Goal: Transaction & Acquisition: Purchase product/service

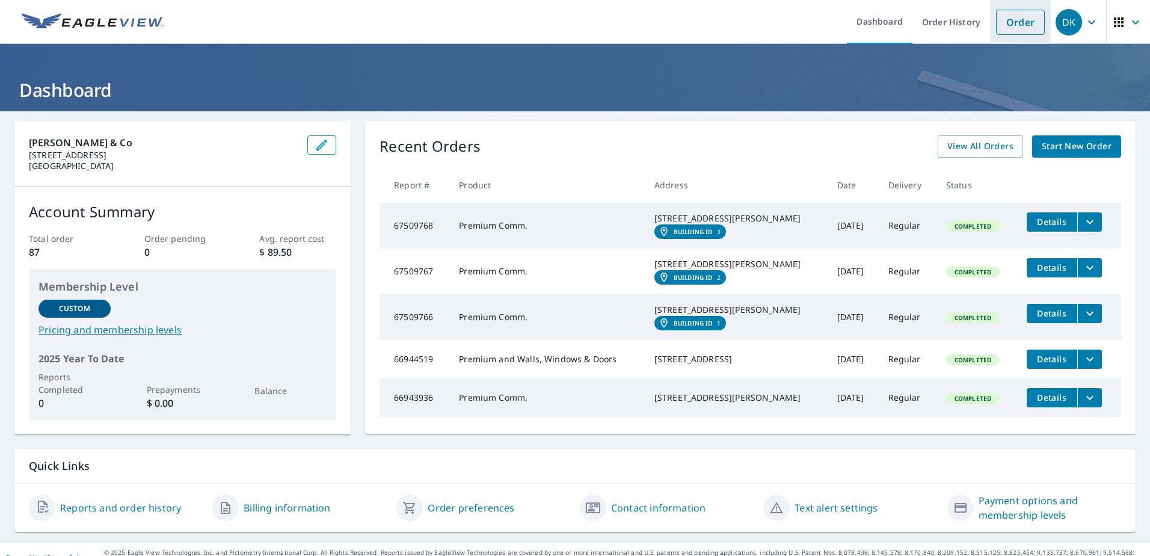
click at [1014, 24] on link "Order" at bounding box center [1020, 22] width 49 height 25
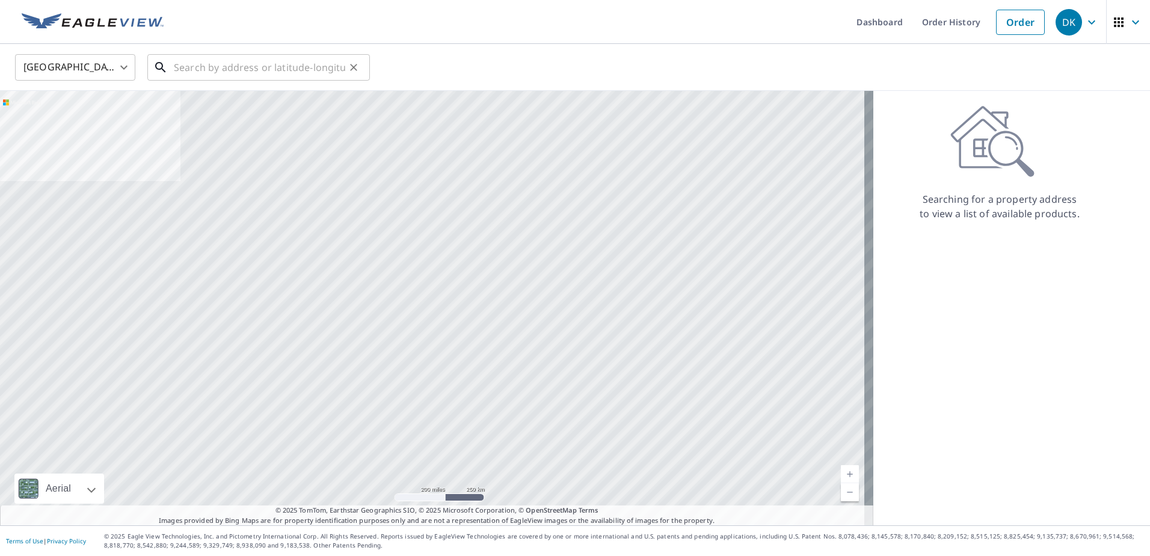
click at [209, 73] on input "text" at bounding box center [259, 68] width 171 height 34
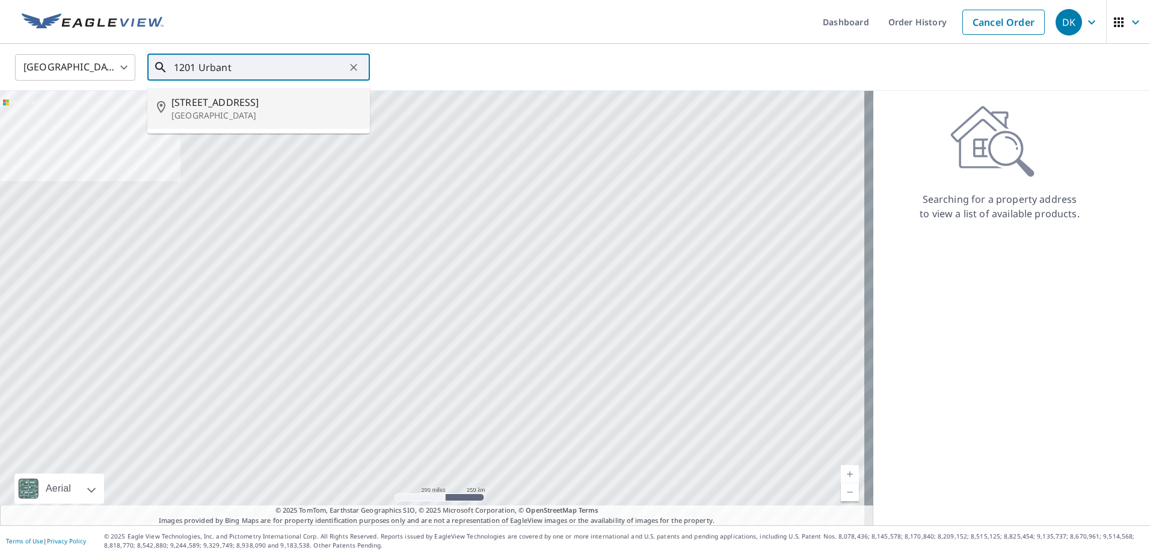
click at [211, 100] on span "[STREET_ADDRESS]" at bounding box center [265, 102] width 189 height 14
type input "[STREET_ADDRESS]"
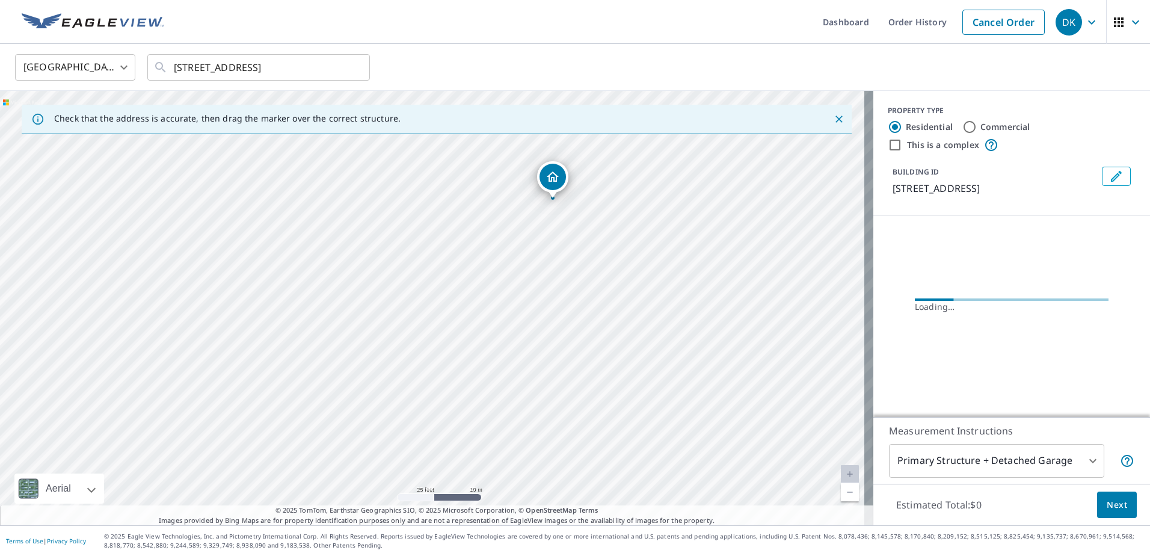
drag, startPoint x: 478, startPoint y: 368, endPoint x: 472, endPoint y: 212, distance: 156.5
click at [472, 212] on div "[STREET_ADDRESS]" at bounding box center [436, 308] width 873 height 434
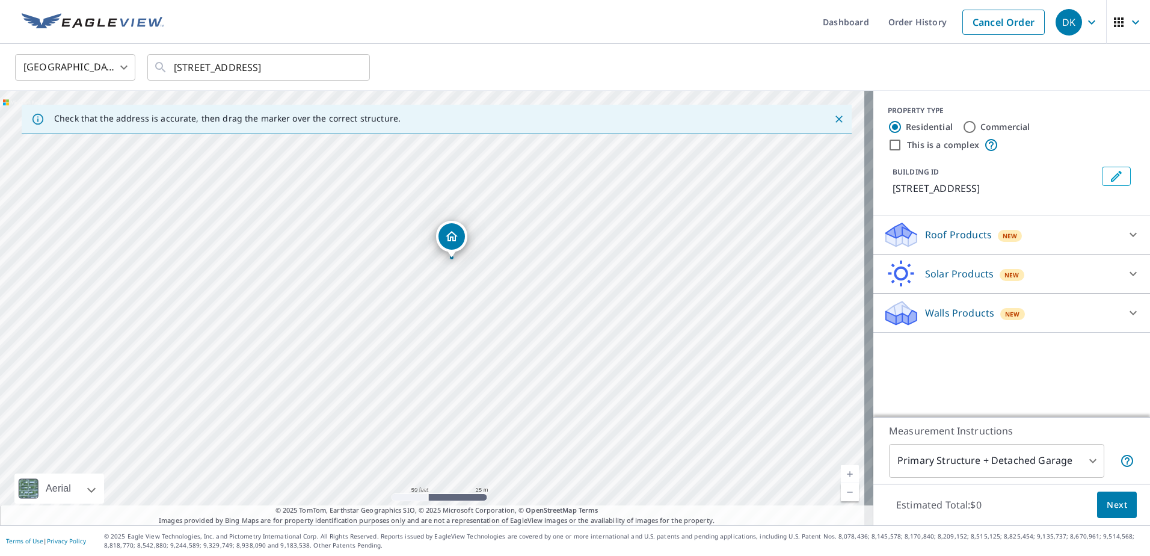
click at [966, 130] on input "Commercial" at bounding box center [970, 127] width 14 height 14
radio input "true"
type input "4"
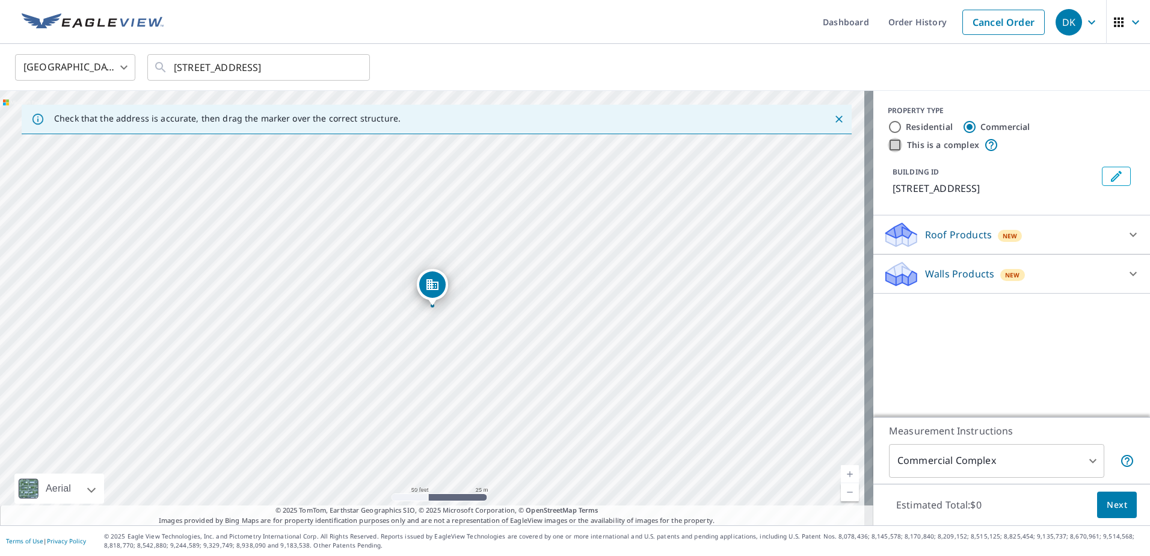
click at [888, 145] on input "This is a complex" at bounding box center [895, 145] width 14 height 14
checkbox input "true"
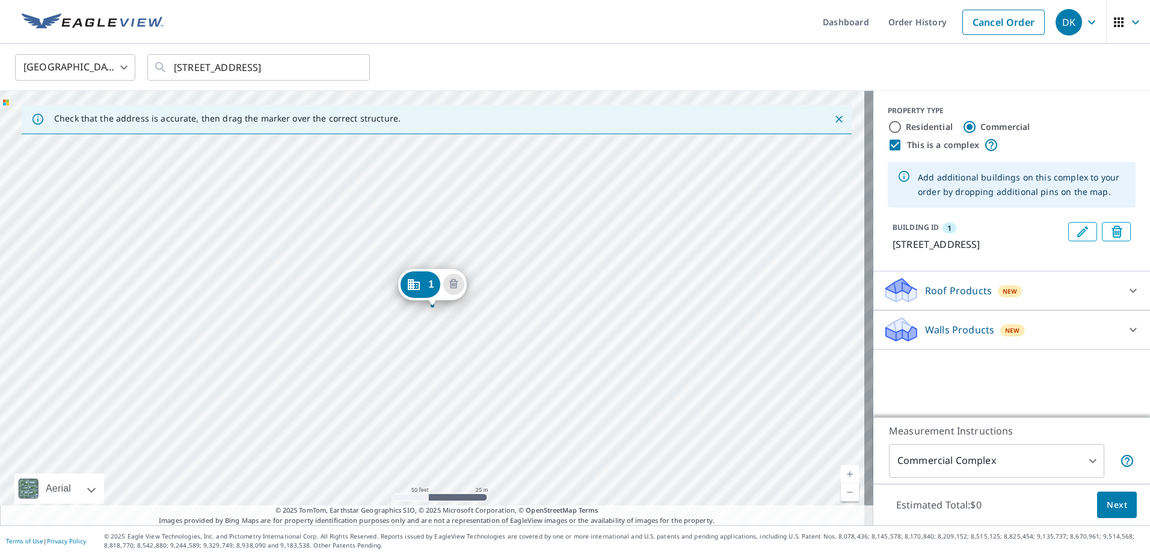
click at [381, 417] on div "1 [STREET_ADDRESS]" at bounding box center [436, 308] width 873 height 434
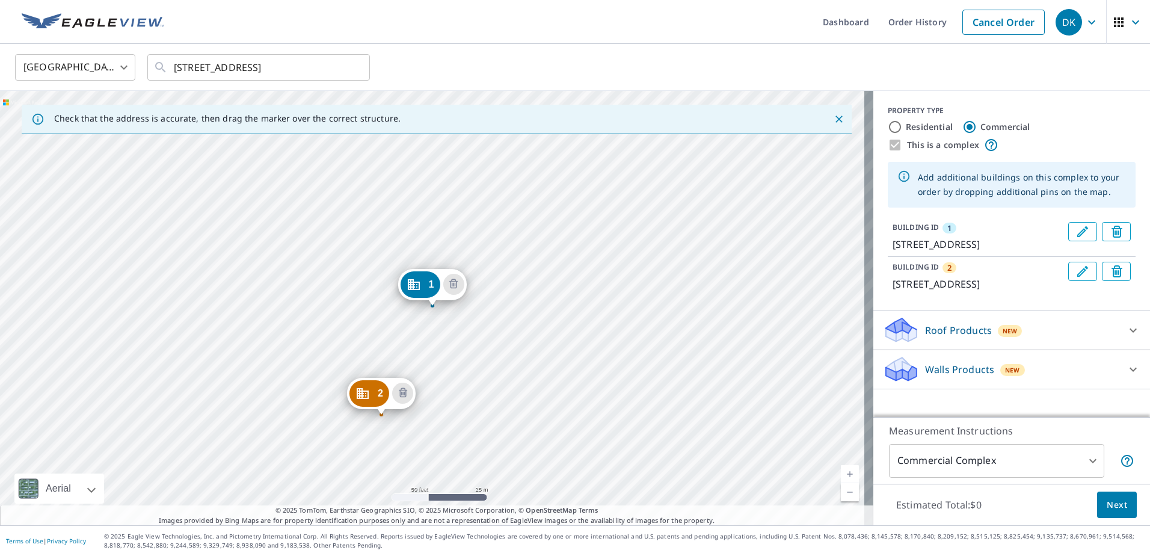
click at [319, 466] on div "2 [STREET_ADDRESS] 1 [STREET_ADDRESS]" at bounding box center [436, 308] width 873 height 434
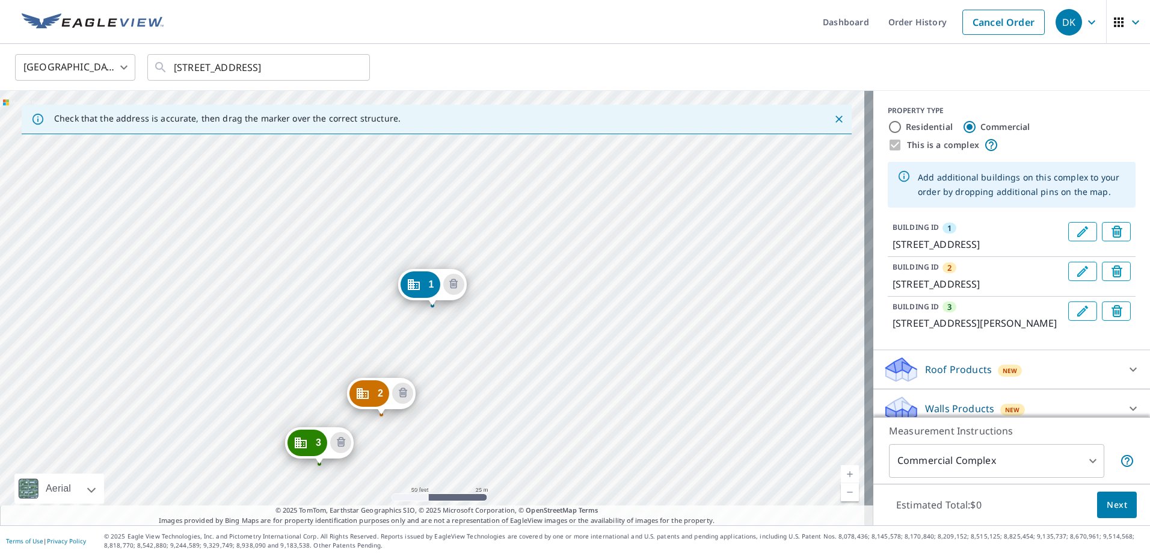
click at [1114, 501] on span "Next" at bounding box center [1117, 504] width 20 height 15
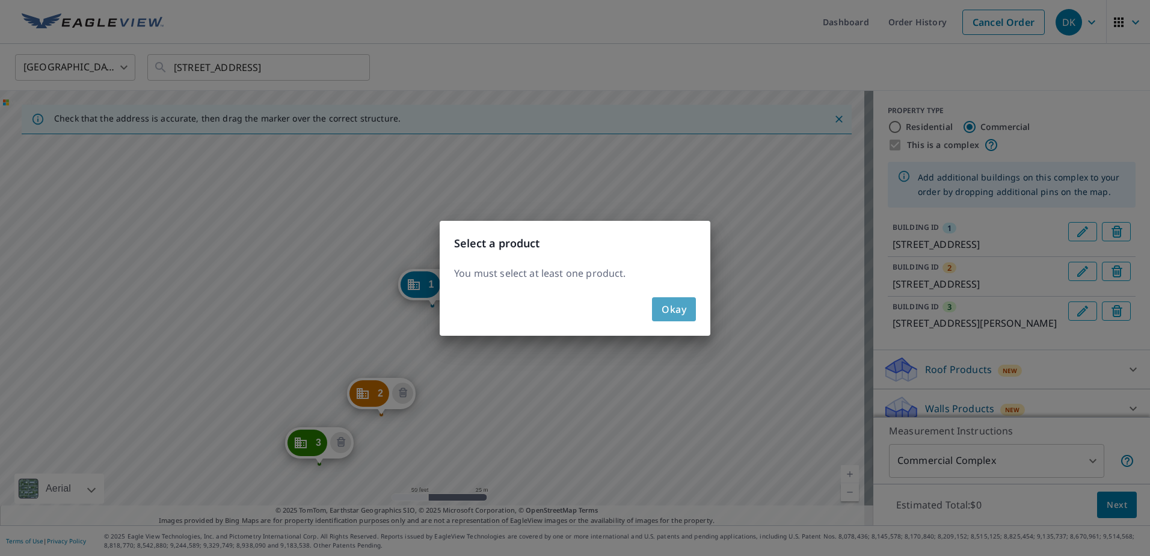
click at [679, 310] on span "Okay" at bounding box center [674, 309] width 25 height 17
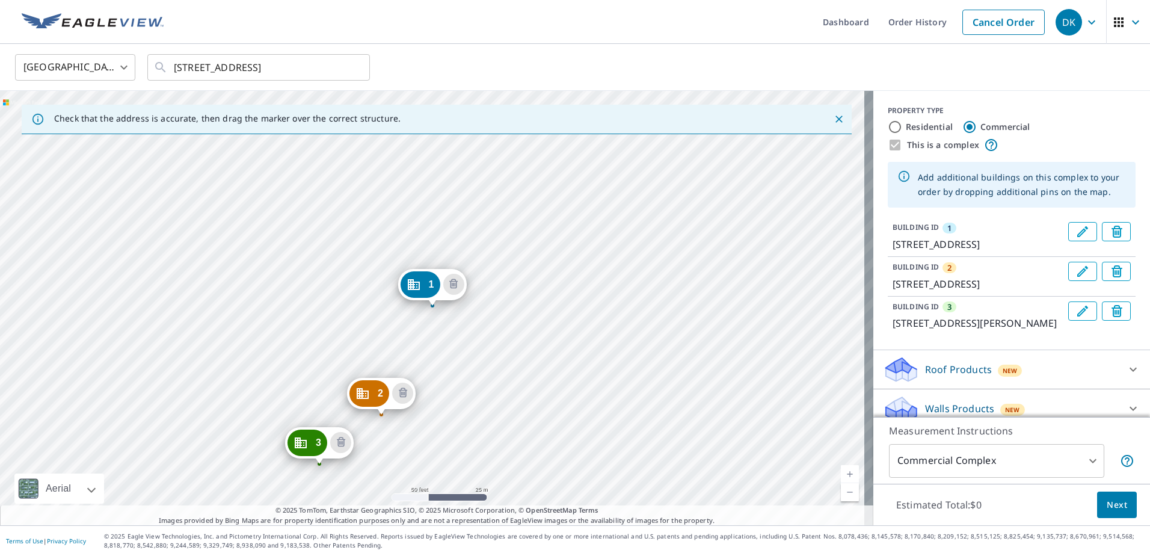
scroll to position [55, 0]
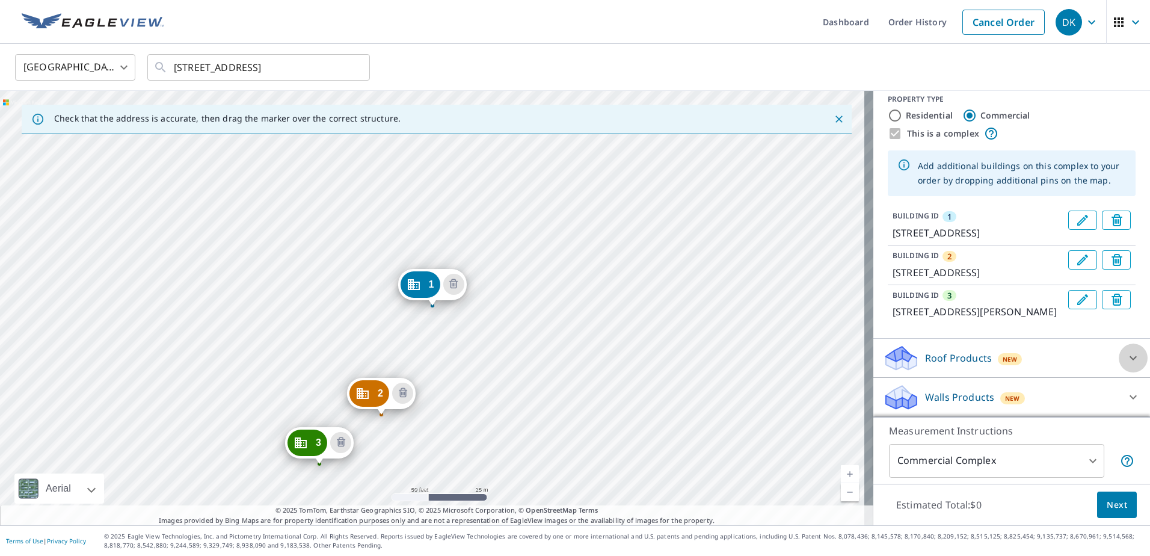
click at [1126, 359] on icon at bounding box center [1133, 358] width 14 height 14
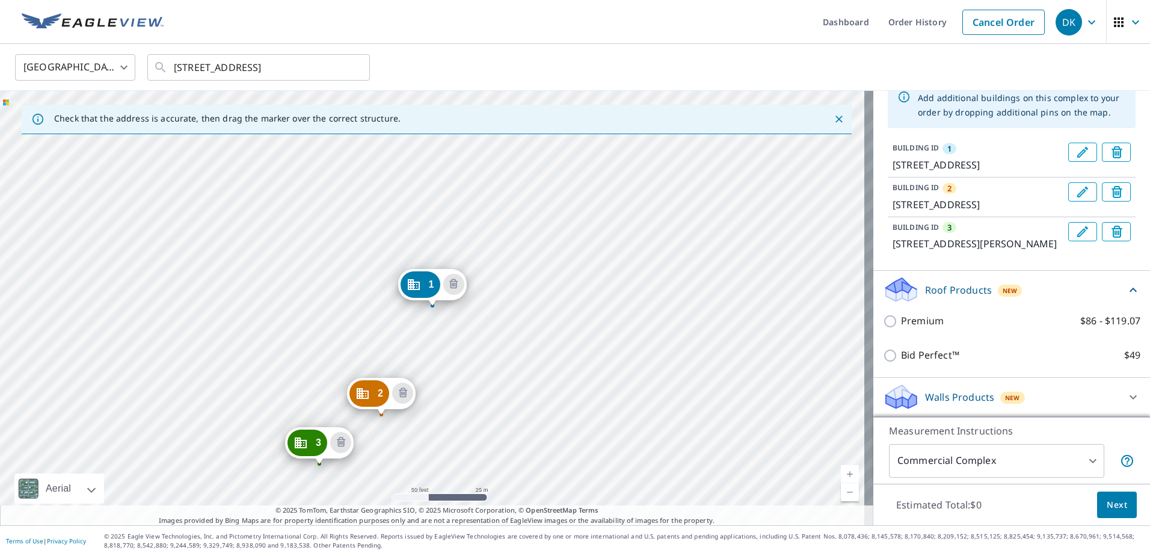
scroll to position [115, 0]
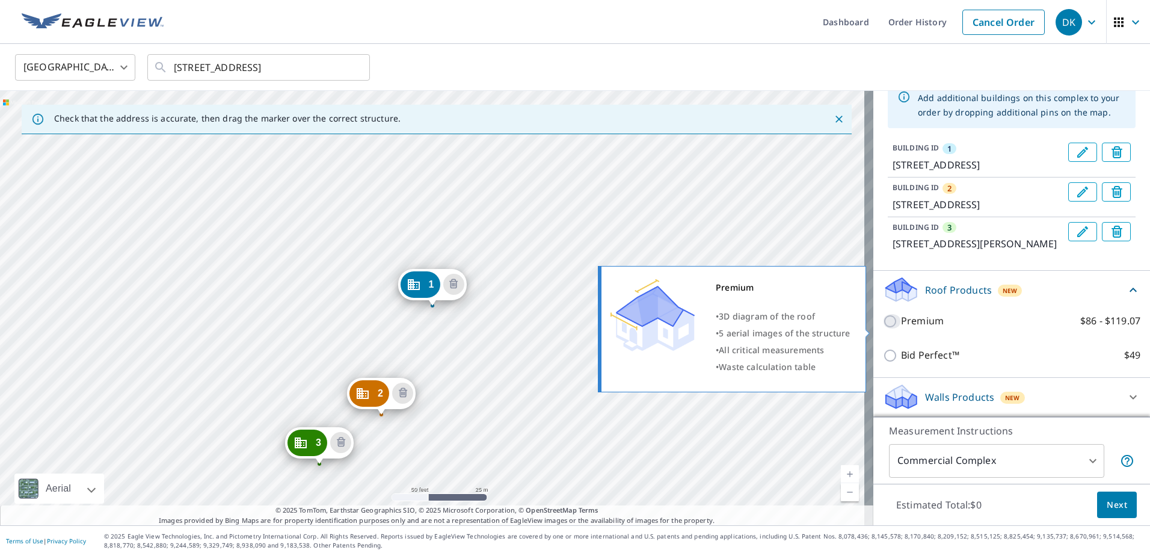
click at [883, 328] on input "Premium $86 - $119.07" at bounding box center [892, 321] width 18 height 14
checkbox input "true"
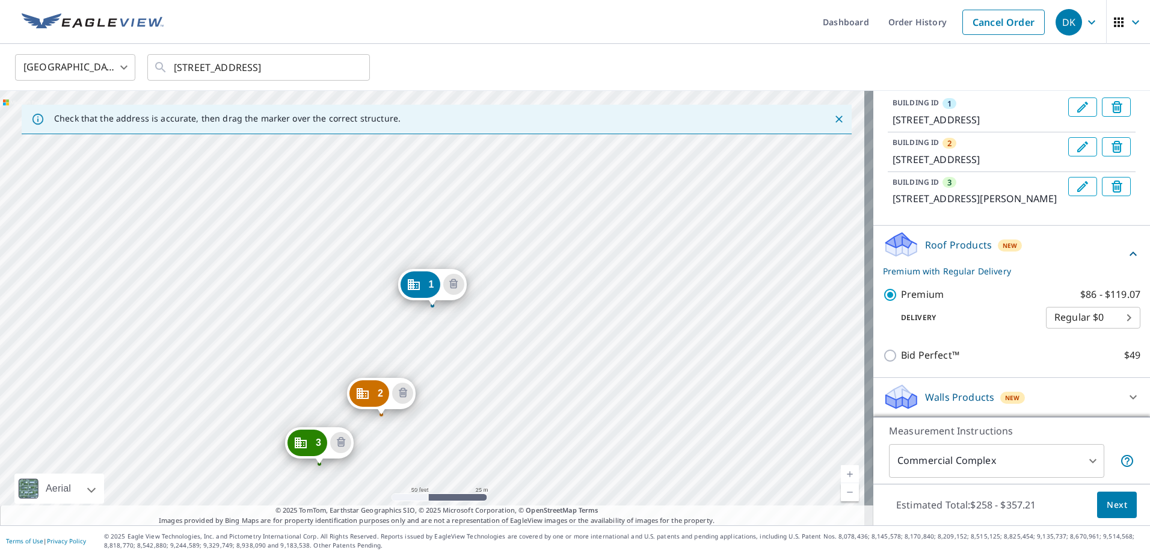
scroll to position [168, 0]
click at [1108, 507] on span "Next" at bounding box center [1117, 504] width 20 height 15
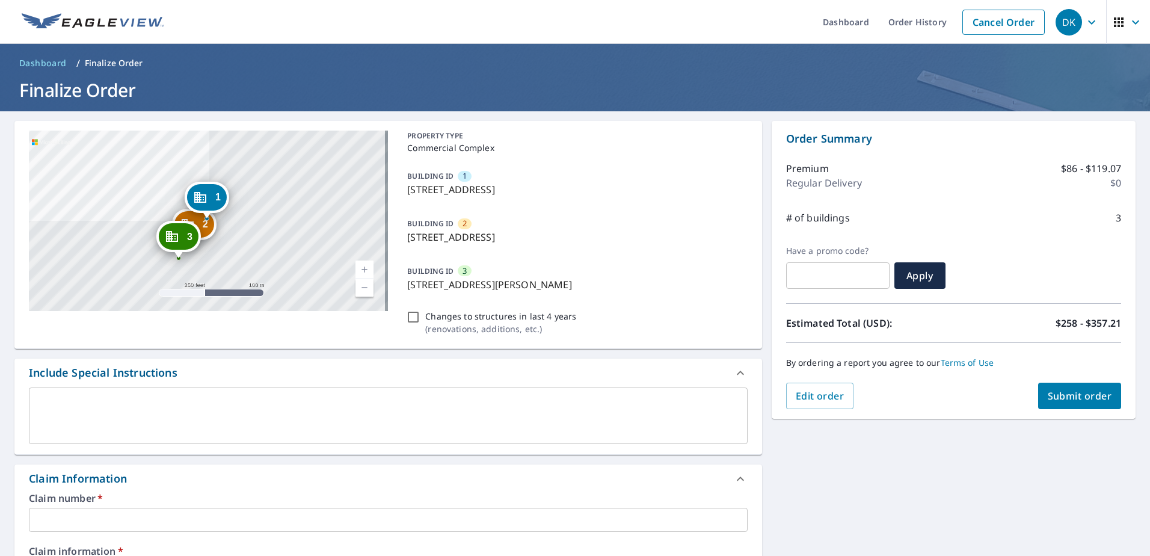
scroll to position [120, 0]
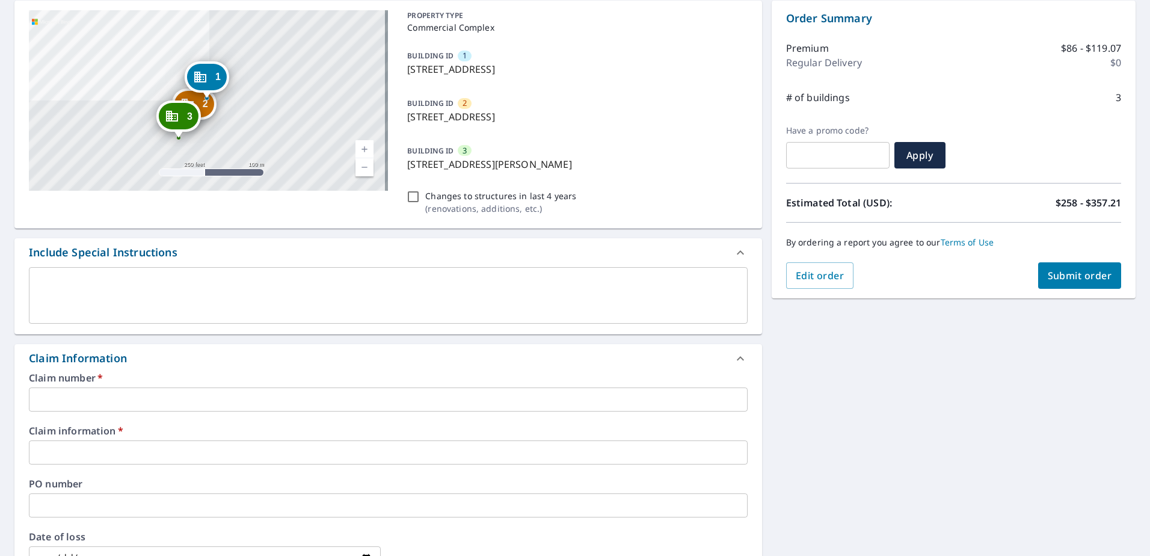
click at [92, 402] on input "text" at bounding box center [388, 399] width 719 height 24
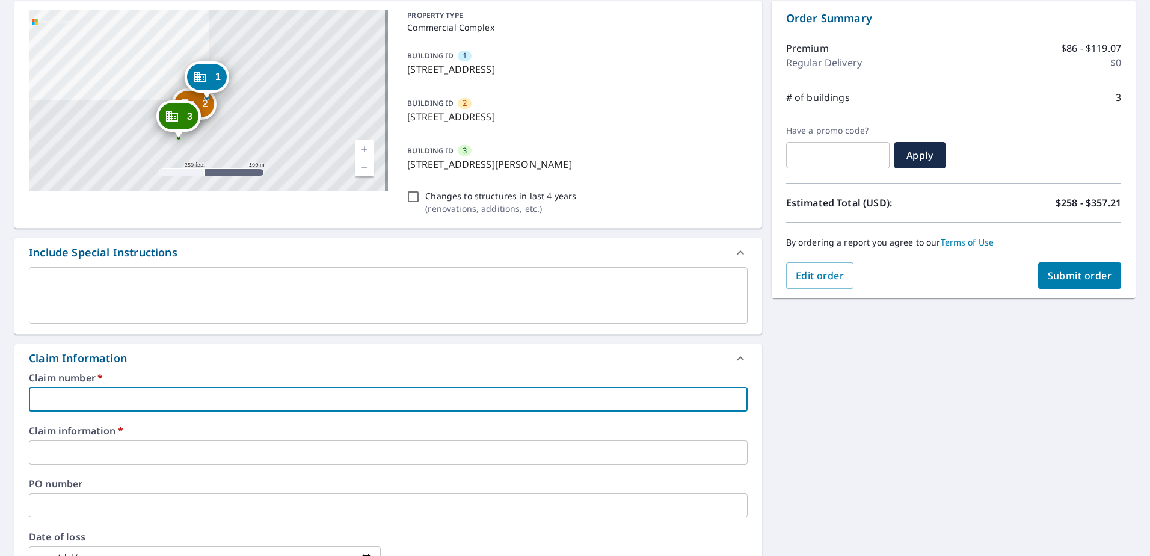
paste input "4654141"
type input "4654141"
click at [87, 444] on input "text" at bounding box center [388, 452] width 719 height 24
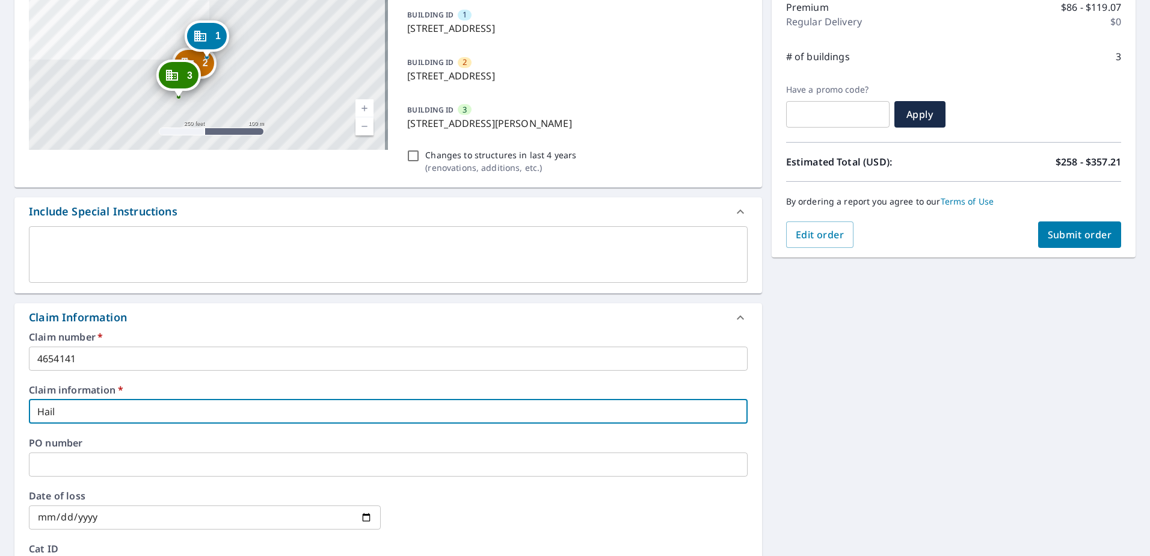
scroll to position [180, 0]
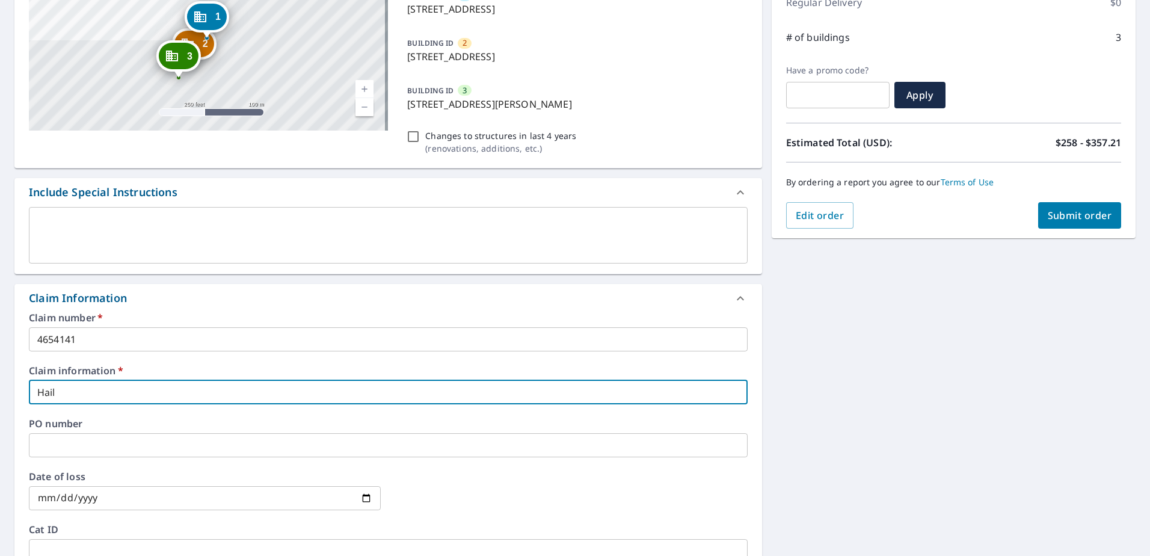
type input "Hail"
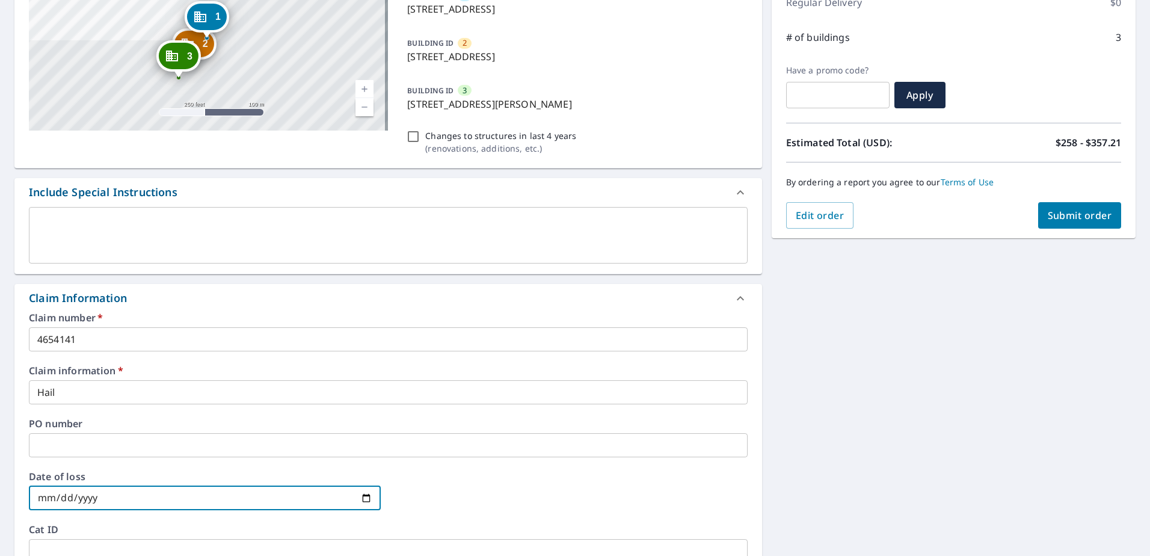
click at [366, 501] on input "date" at bounding box center [205, 498] width 352 height 24
type input "[DATE]"
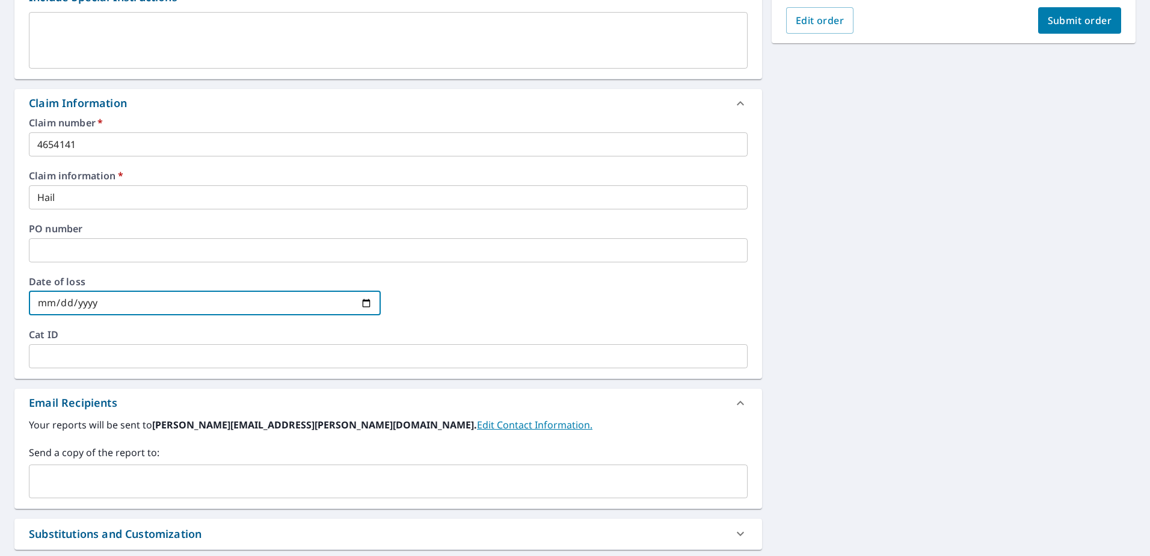
scroll to position [75, 0]
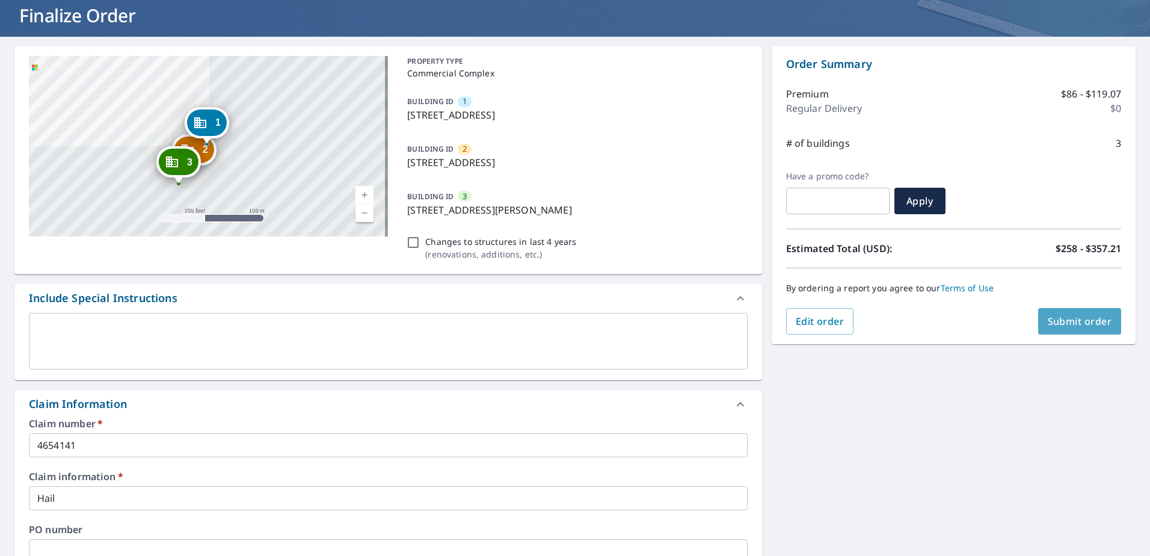
click at [1061, 324] on span "Submit order" at bounding box center [1080, 321] width 64 height 13
